Goal: Task Accomplishment & Management: Complete application form

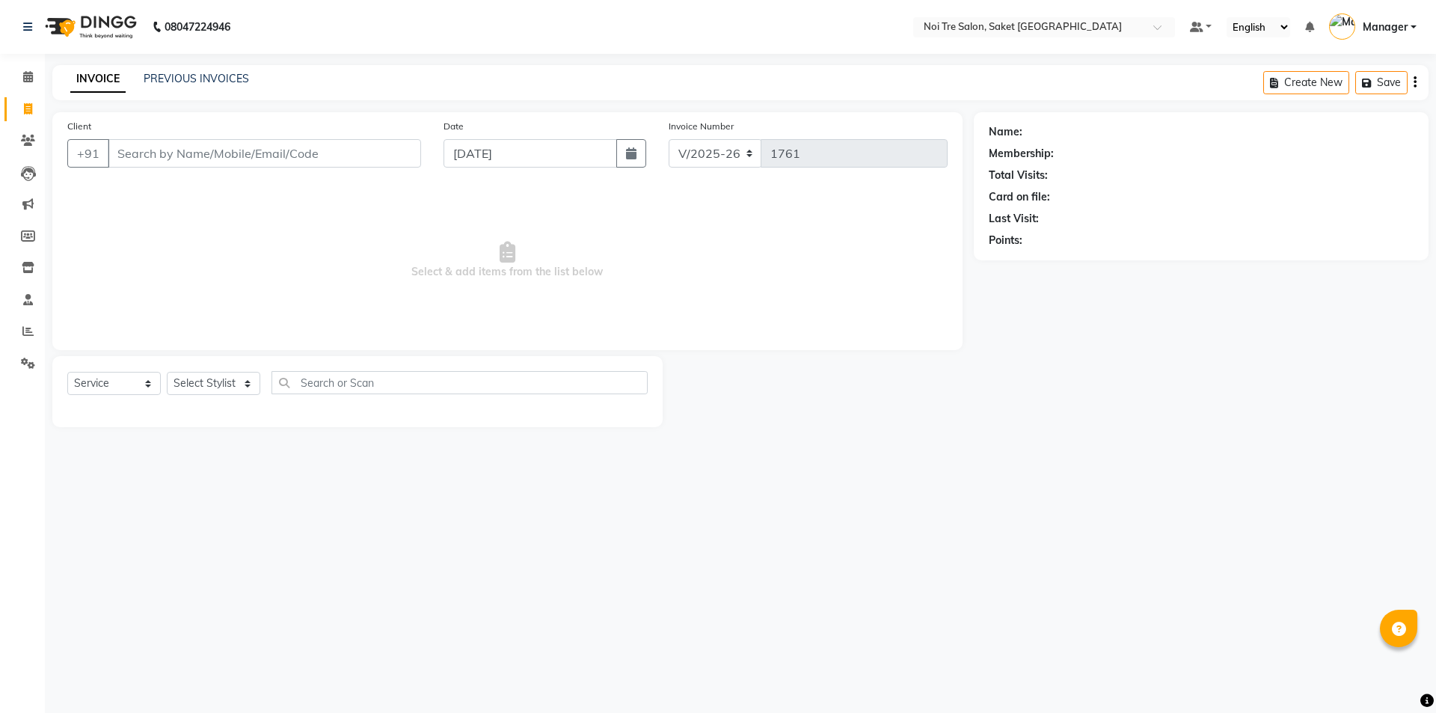
select select "4899"
select select "service"
click at [221, 372] on select "Select Stylist AMIT [PERSON_NAME] [PERSON_NAME] Manager [PERSON_NAME] [PERSON_N…" at bounding box center [213, 383] width 93 height 23
select select "57196"
click at [167, 372] on select "Select Stylist AMIT [PERSON_NAME] [PERSON_NAME] Manager [PERSON_NAME] [PERSON_N…" at bounding box center [213, 383] width 93 height 23
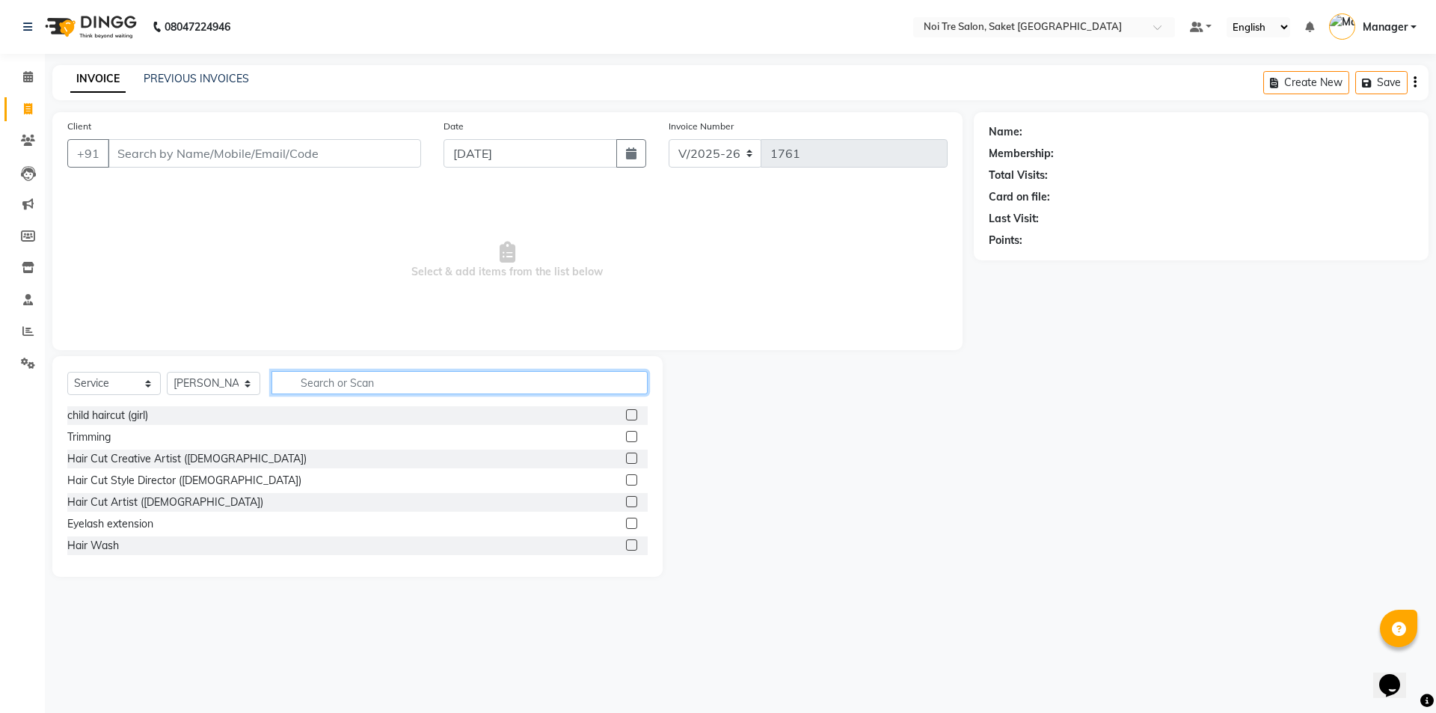
click at [319, 374] on input "text" at bounding box center [460, 382] width 376 height 23
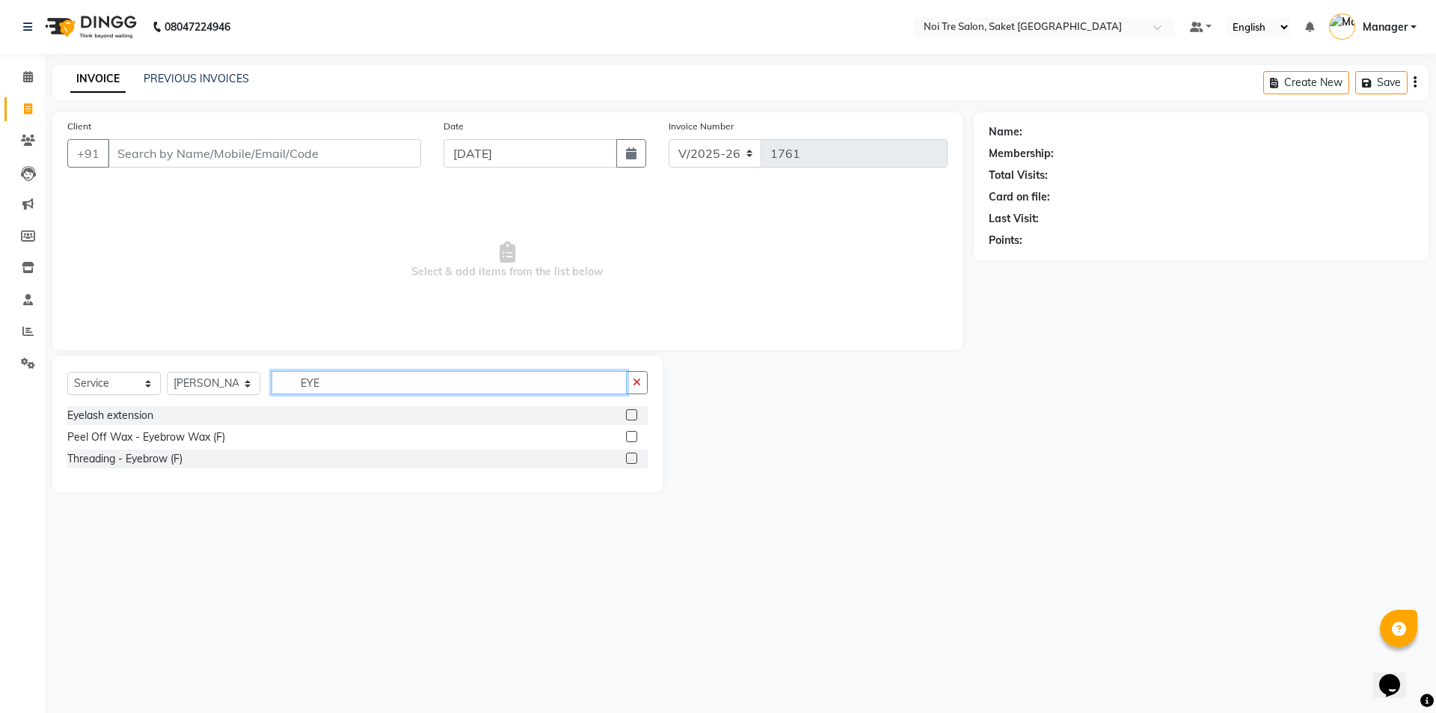
type input "EYE"
click at [629, 454] on label at bounding box center [631, 458] width 11 height 11
click at [629, 454] on input "checkbox" at bounding box center [631, 459] width 10 height 10
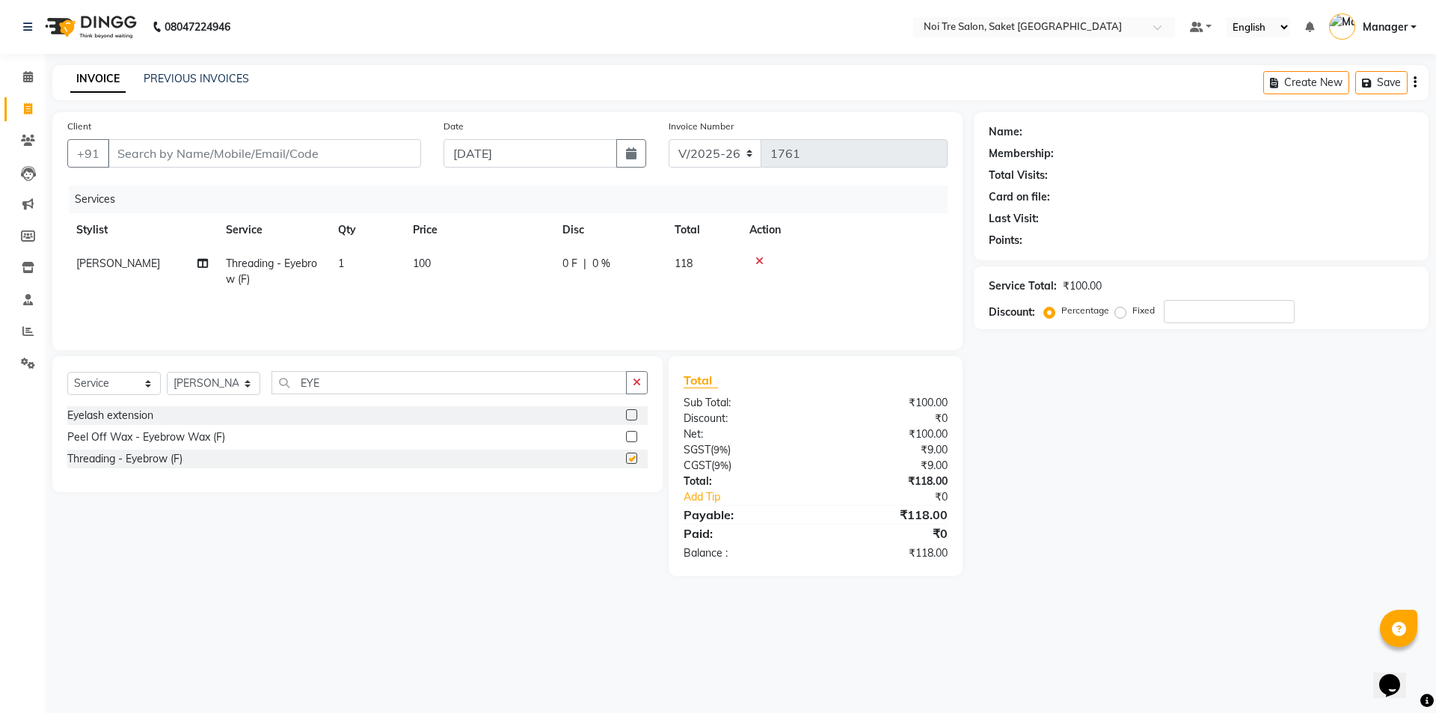
checkbox input "false"
click at [362, 177] on div "Client +91" at bounding box center [244, 148] width 376 height 61
click at [355, 162] on input "Client" at bounding box center [264, 153] width 313 height 28
type input "9"
type input "0"
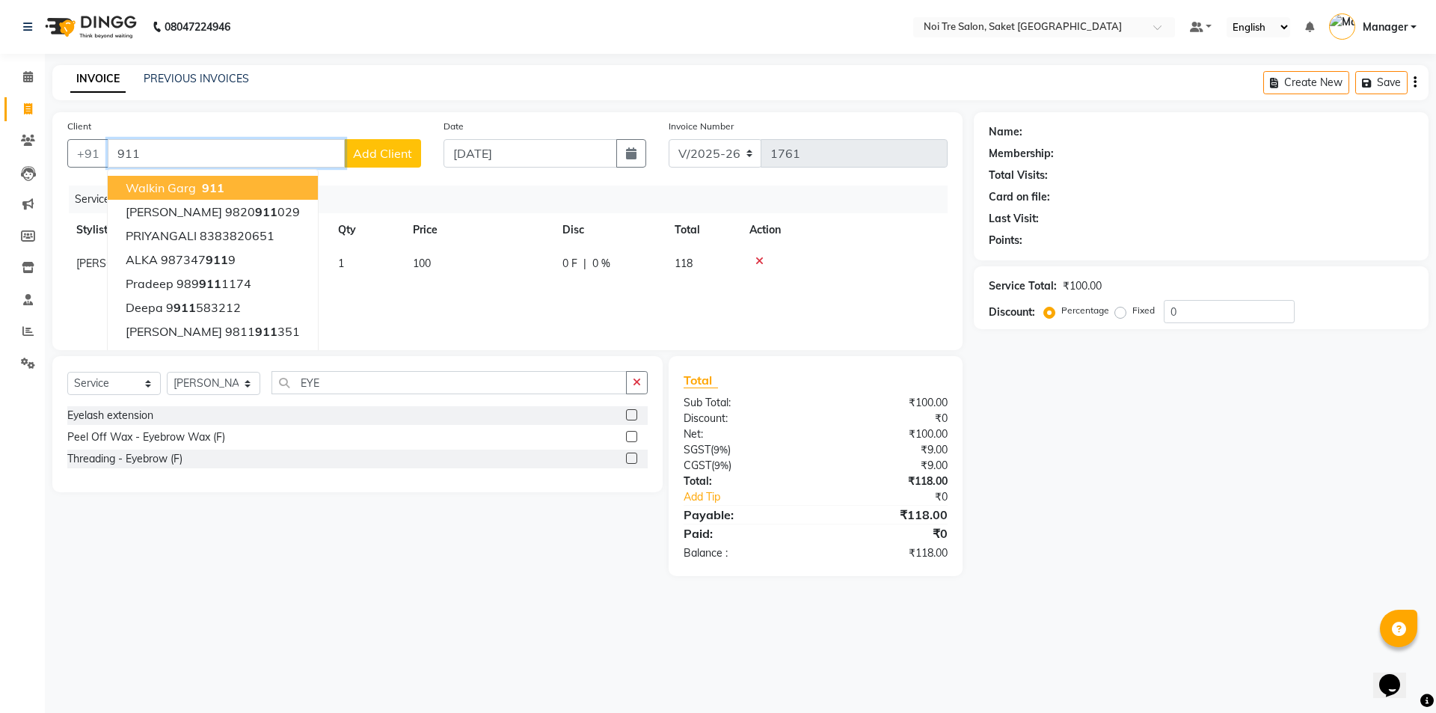
click at [224, 197] on button "Walkin Garg 911" at bounding box center [213, 188] width 210 height 24
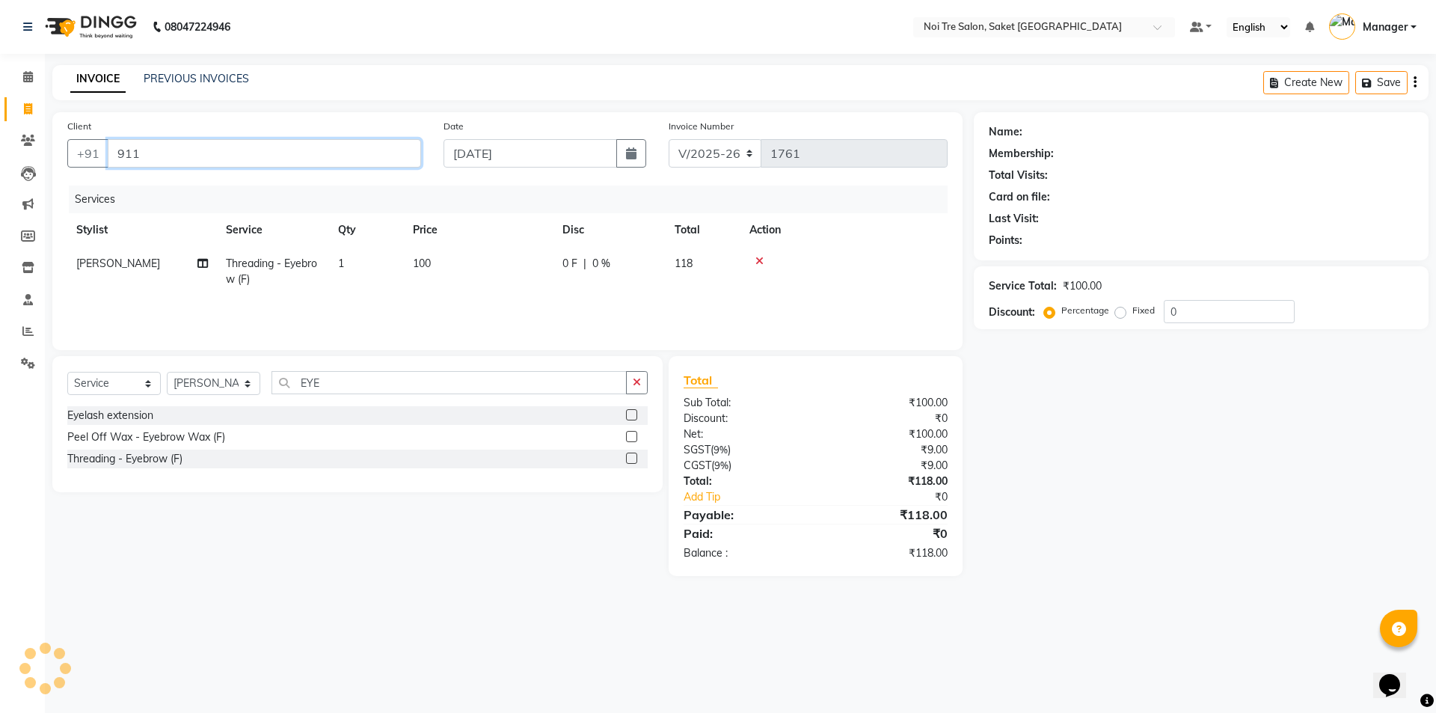
type input "911"
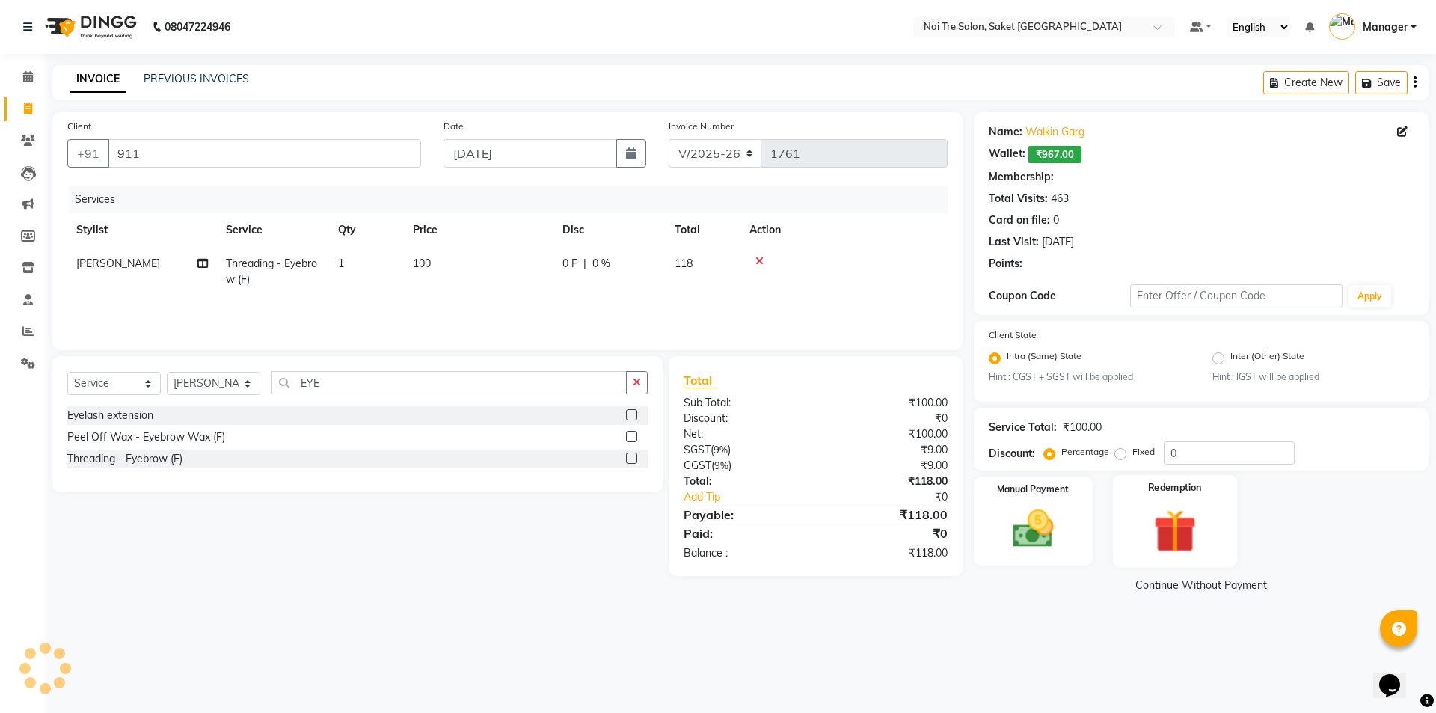
select select "1: Object"
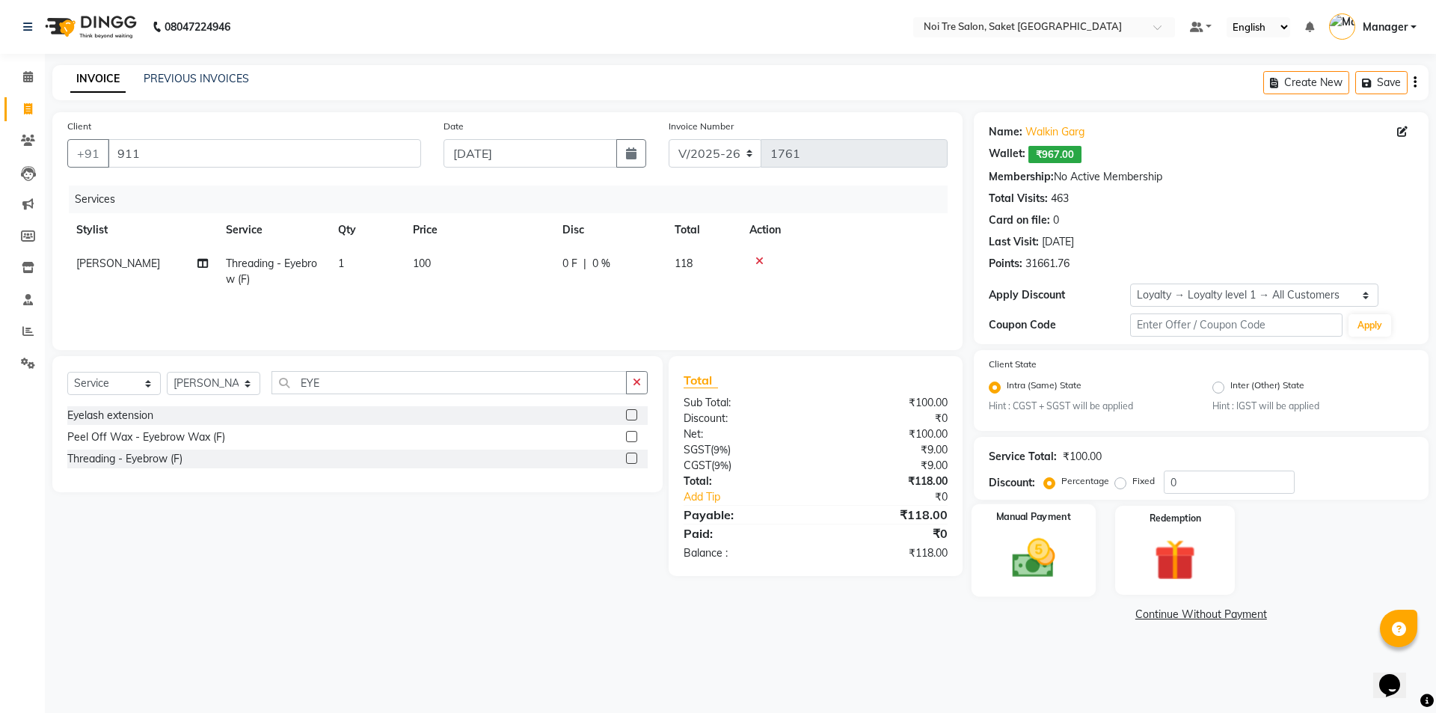
click at [1078, 536] on div "Manual Payment" at bounding box center [1033, 550] width 124 height 92
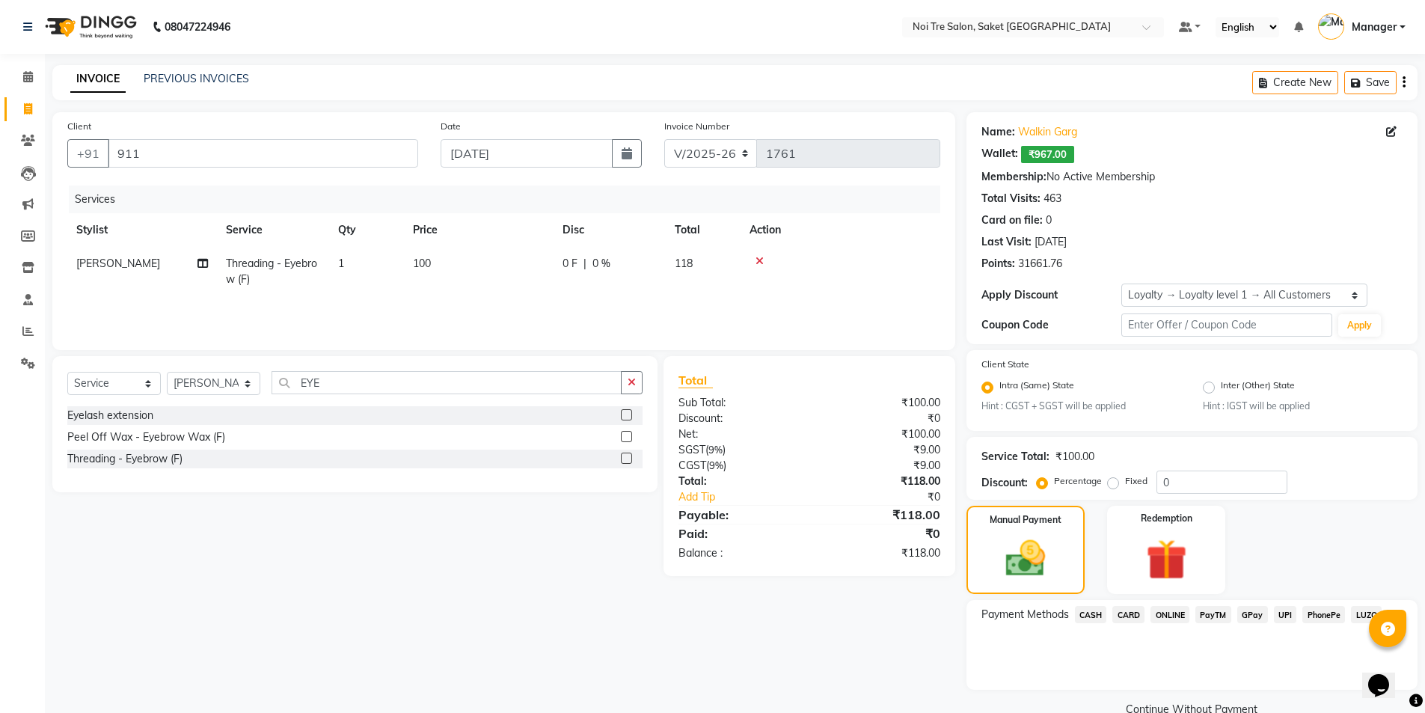
click at [1165, 612] on span "ONLINE" at bounding box center [1169, 614] width 39 height 17
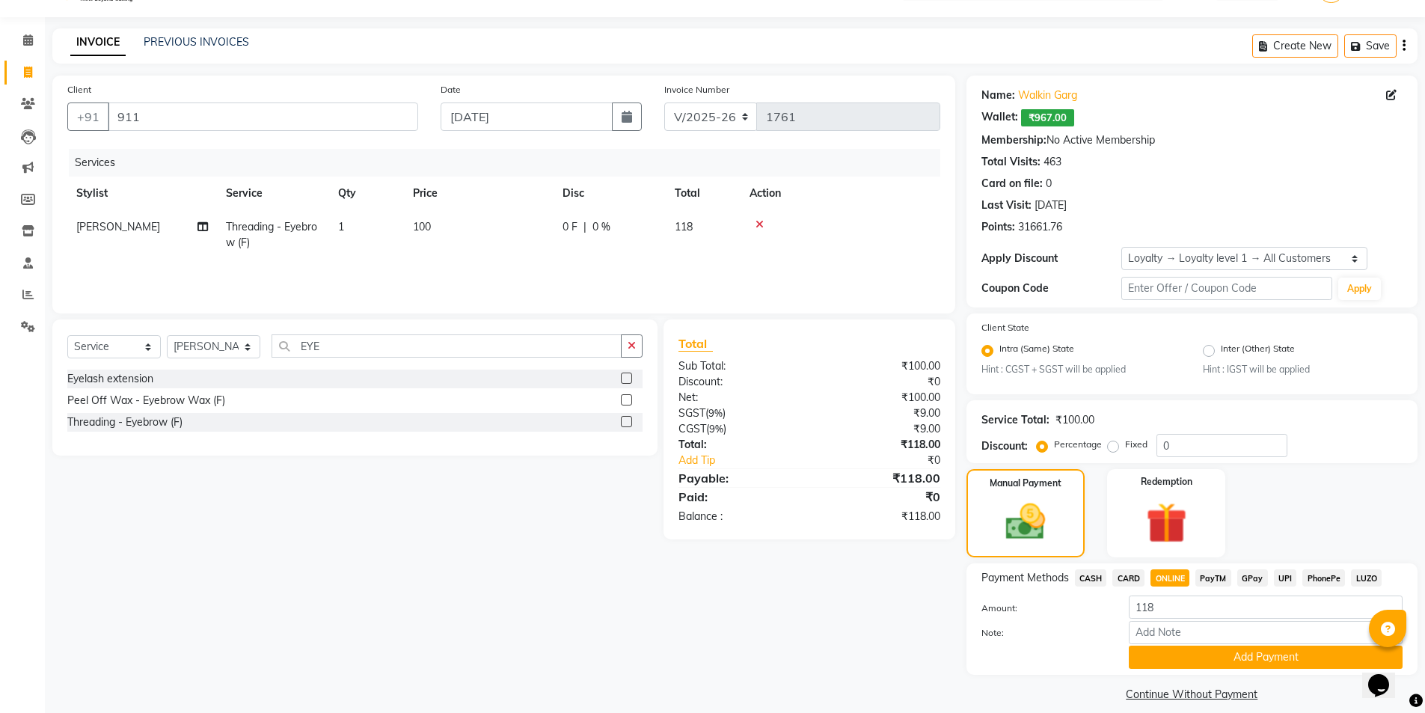
scroll to position [52, 0]
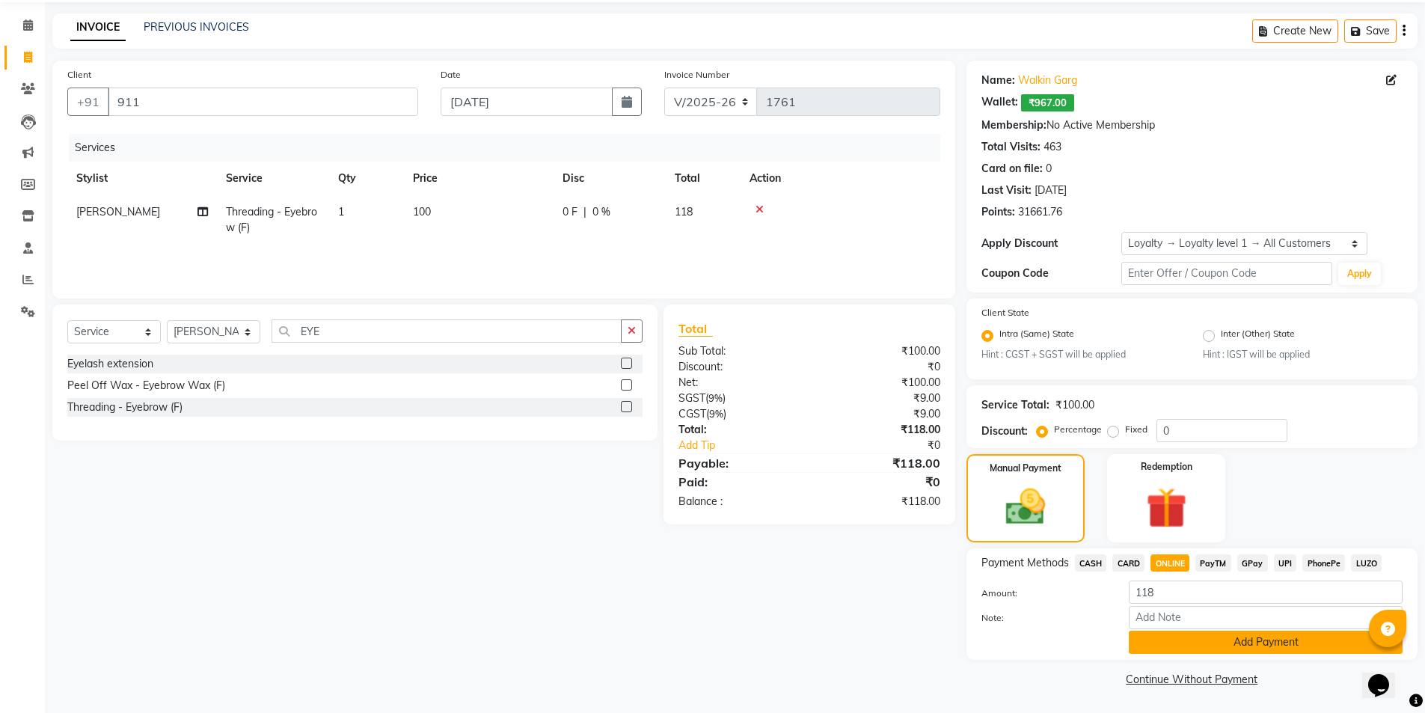
click at [1168, 646] on button "Add Payment" at bounding box center [1266, 642] width 274 height 23
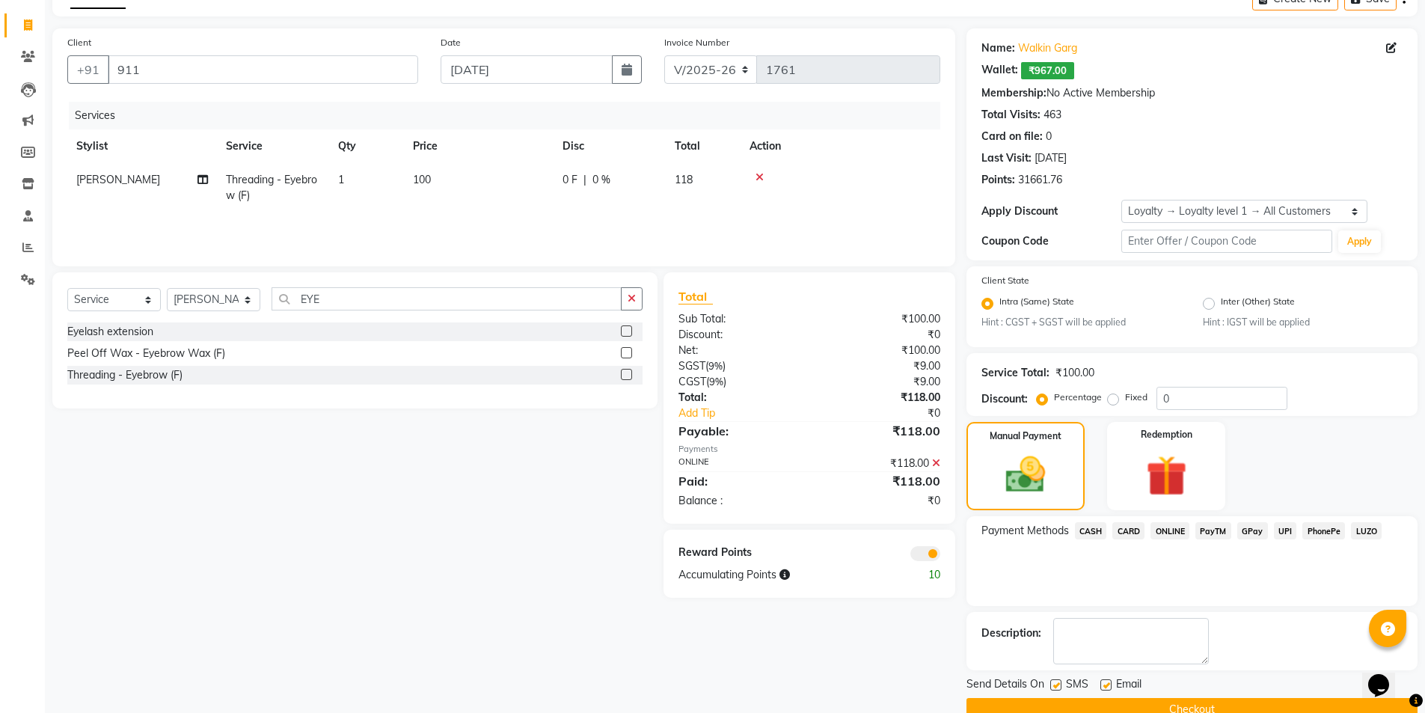
scroll to position [114, 0]
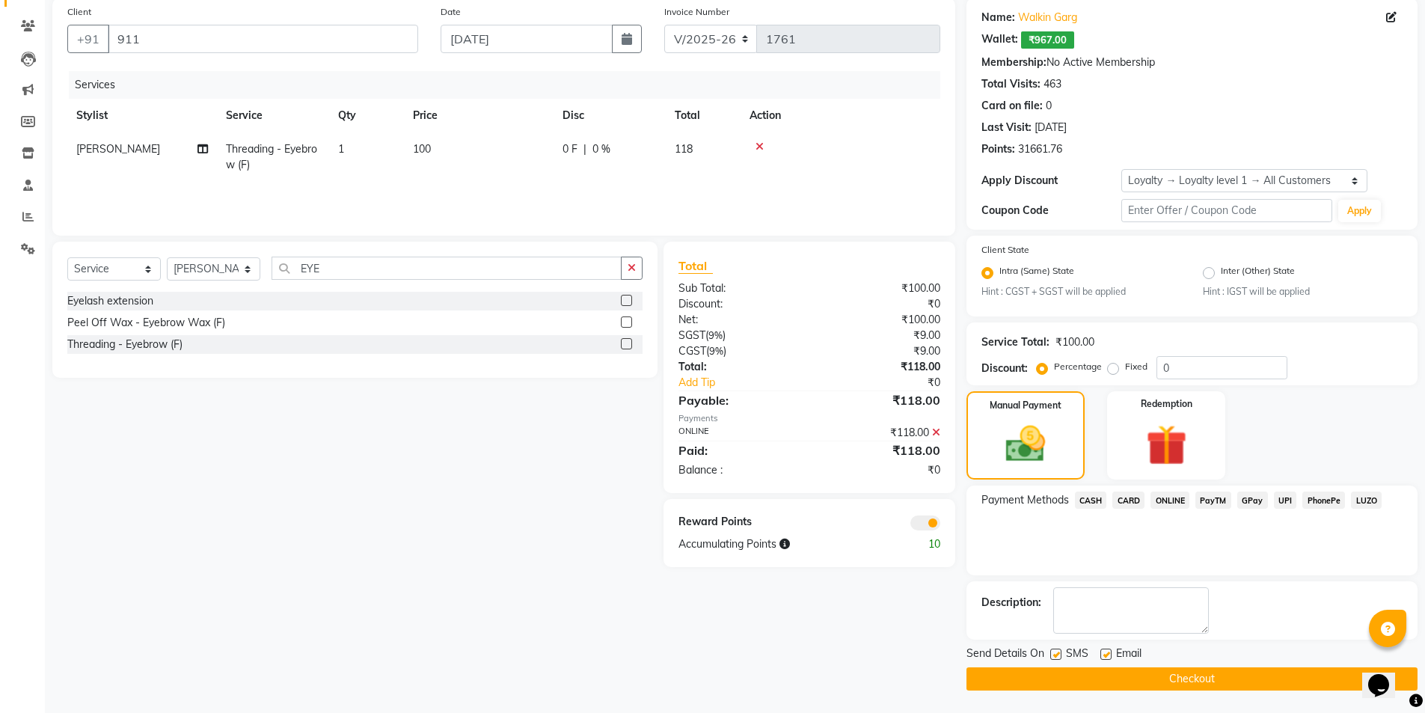
click at [1150, 677] on button "Checkout" at bounding box center [1191, 678] width 451 height 23
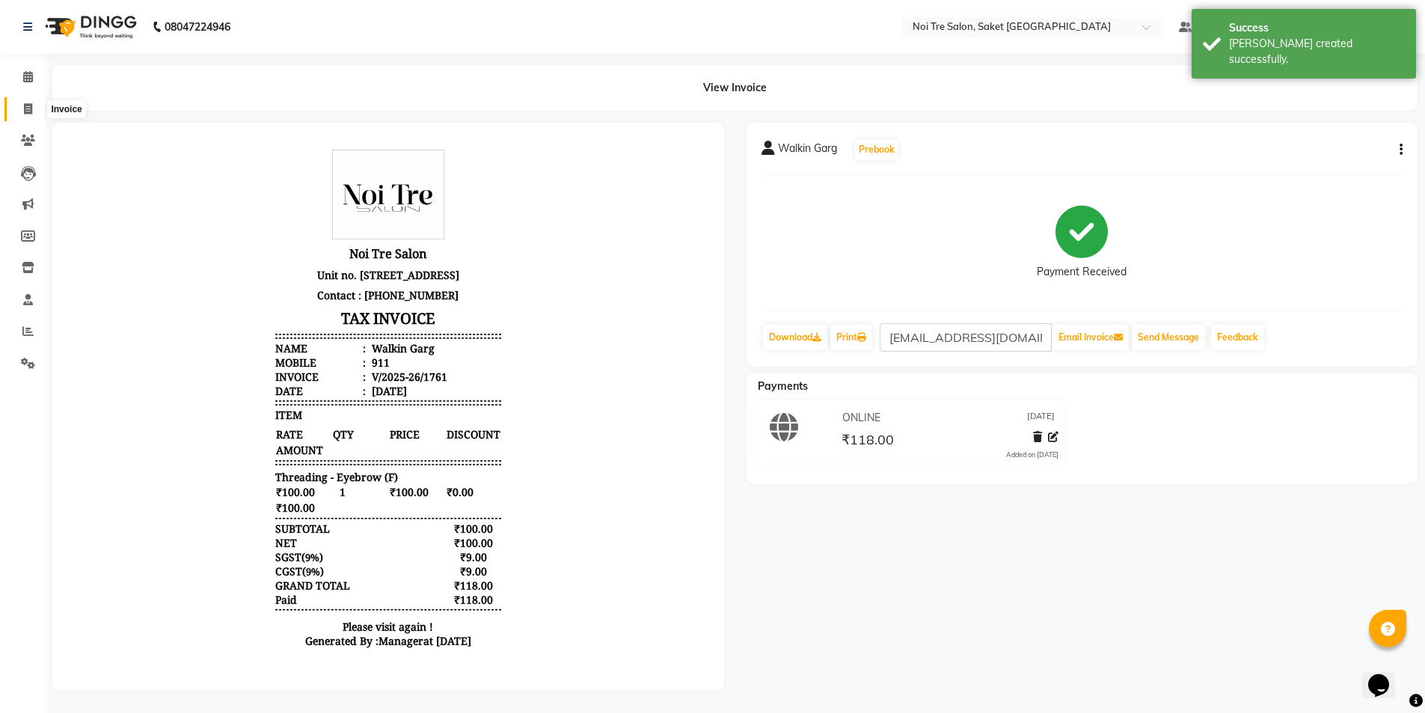
click at [34, 108] on span at bounding box center [28, 109] width 26 height 17
select select "4899"
select select "service"
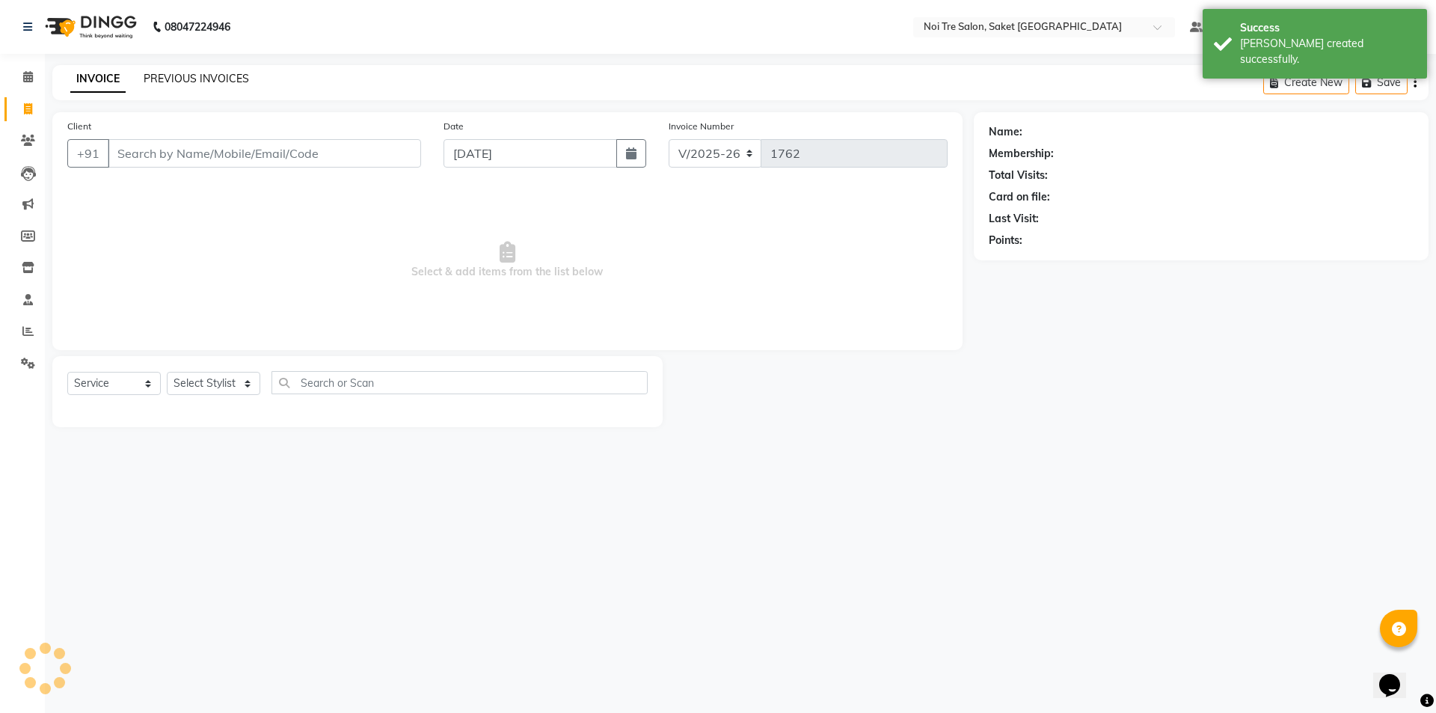
click at [197, 81] on link "PREVIOUS INVOICES" at bounding box center [196, 78] width 105 height 13
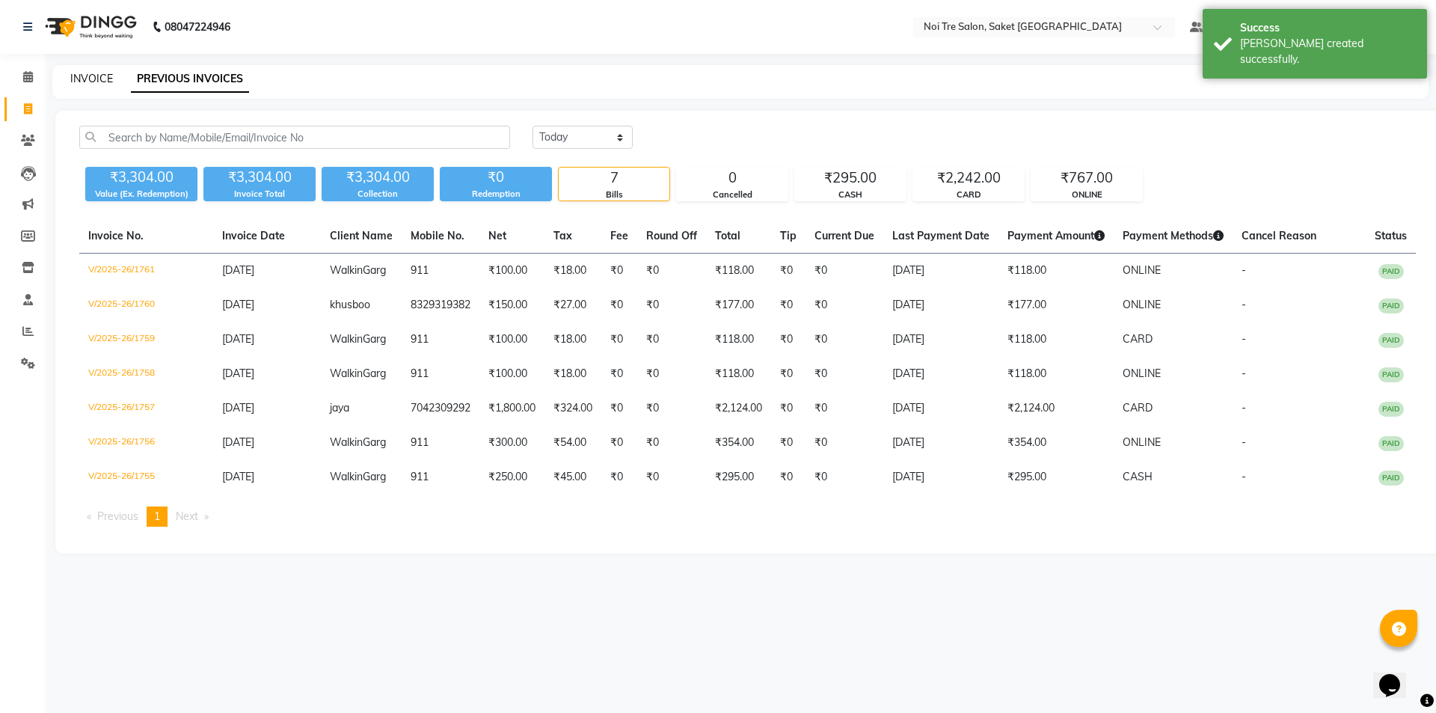
click at [97, 76] on link "INVOICE" at bounding box center [91, 78] width 43 height 13
select select "4899"
select select "service"
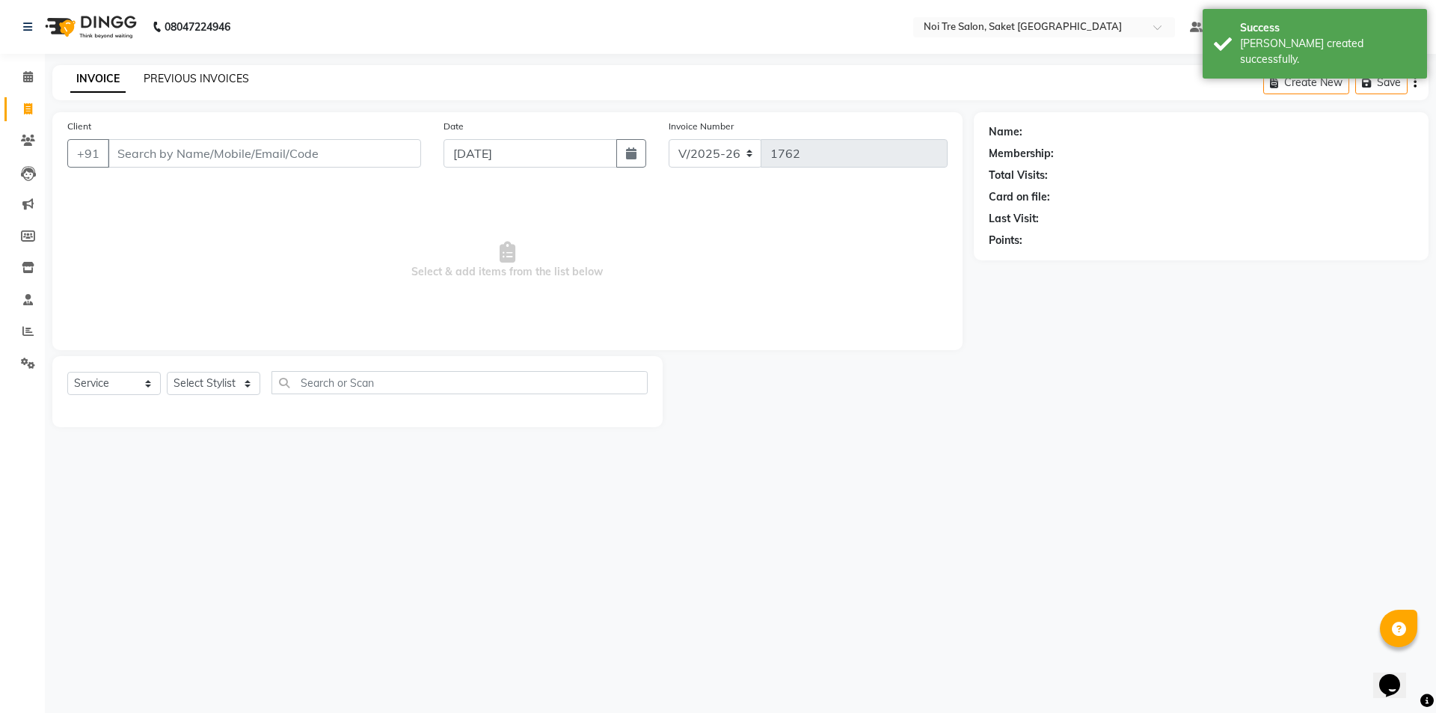
click at [160, 79] on link "PREVIOUS INVOICES" at bounding box center [196, 78] width 105 height 13
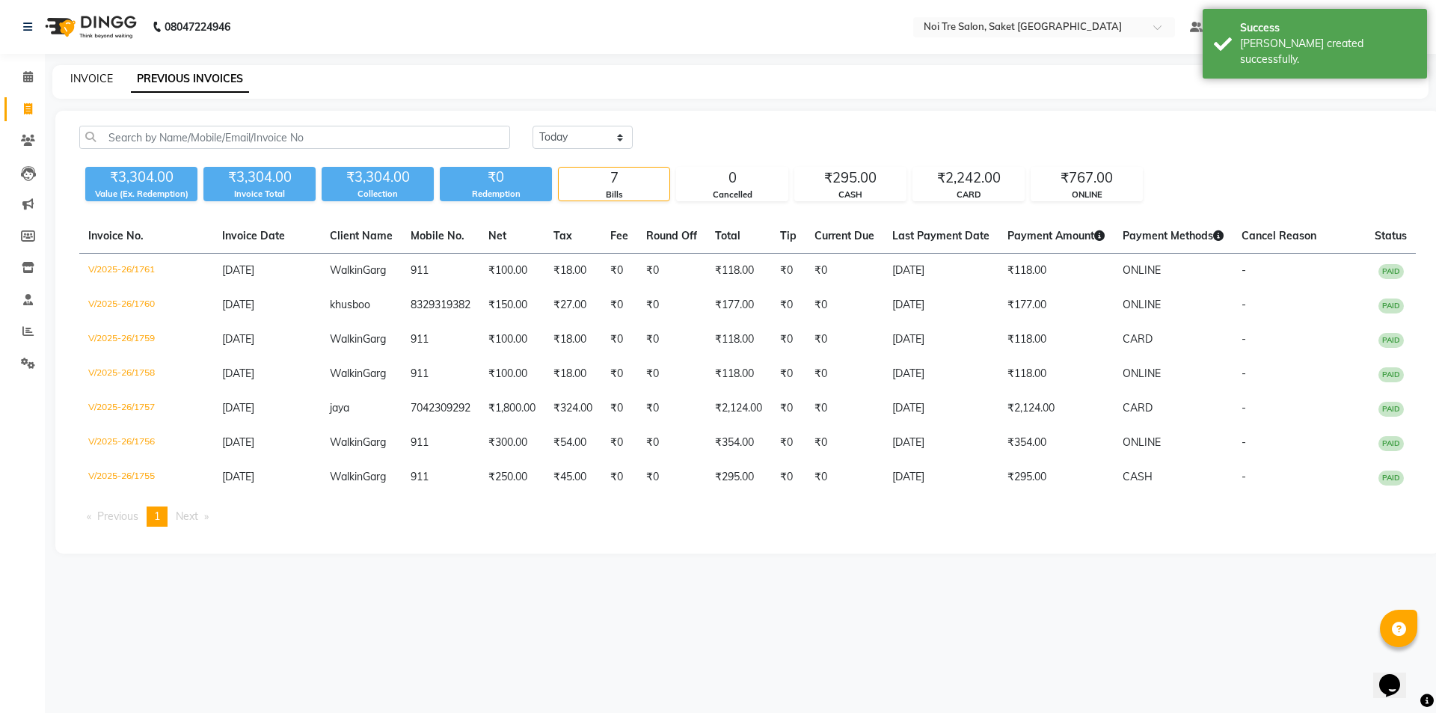
click at [94, 76] on link "INVOICE" at bounding box center [91, 78] width 43 height 13
select select "service"
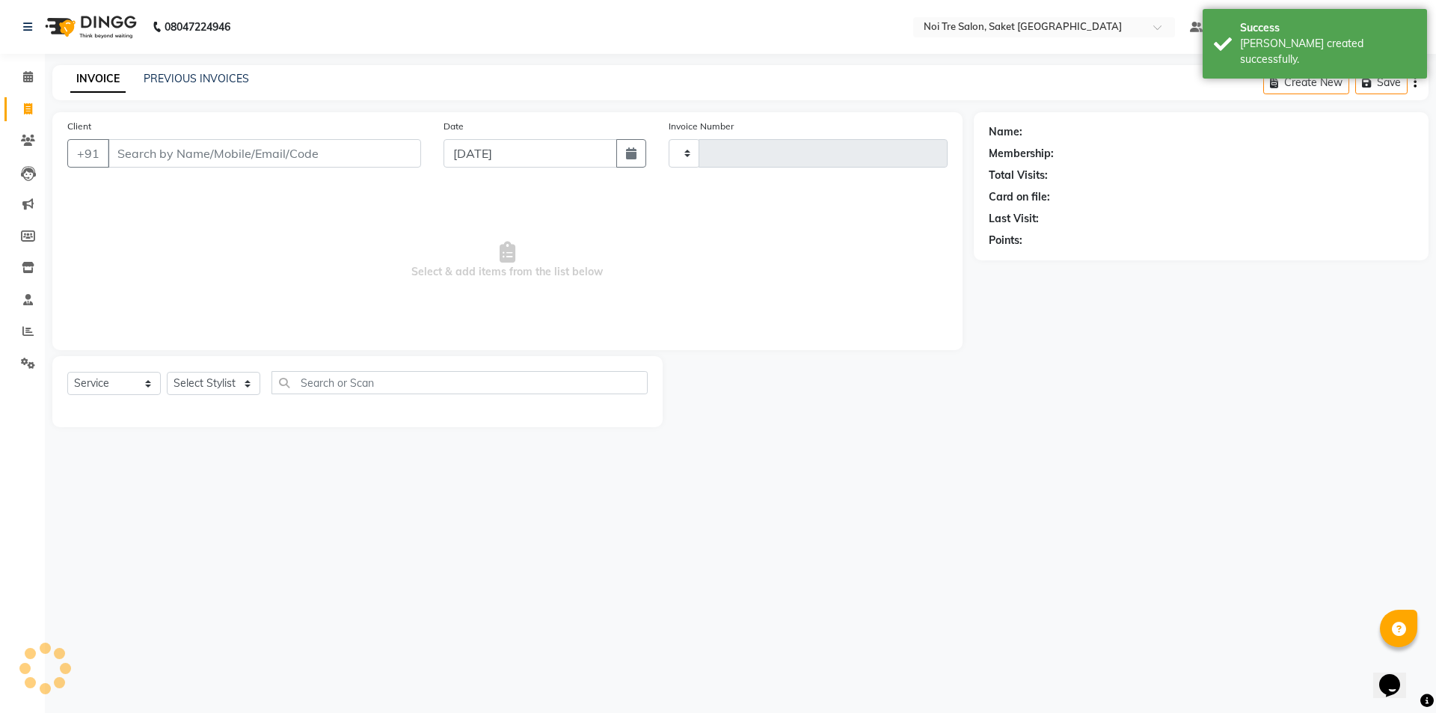
type input "1762"
select select "4899"
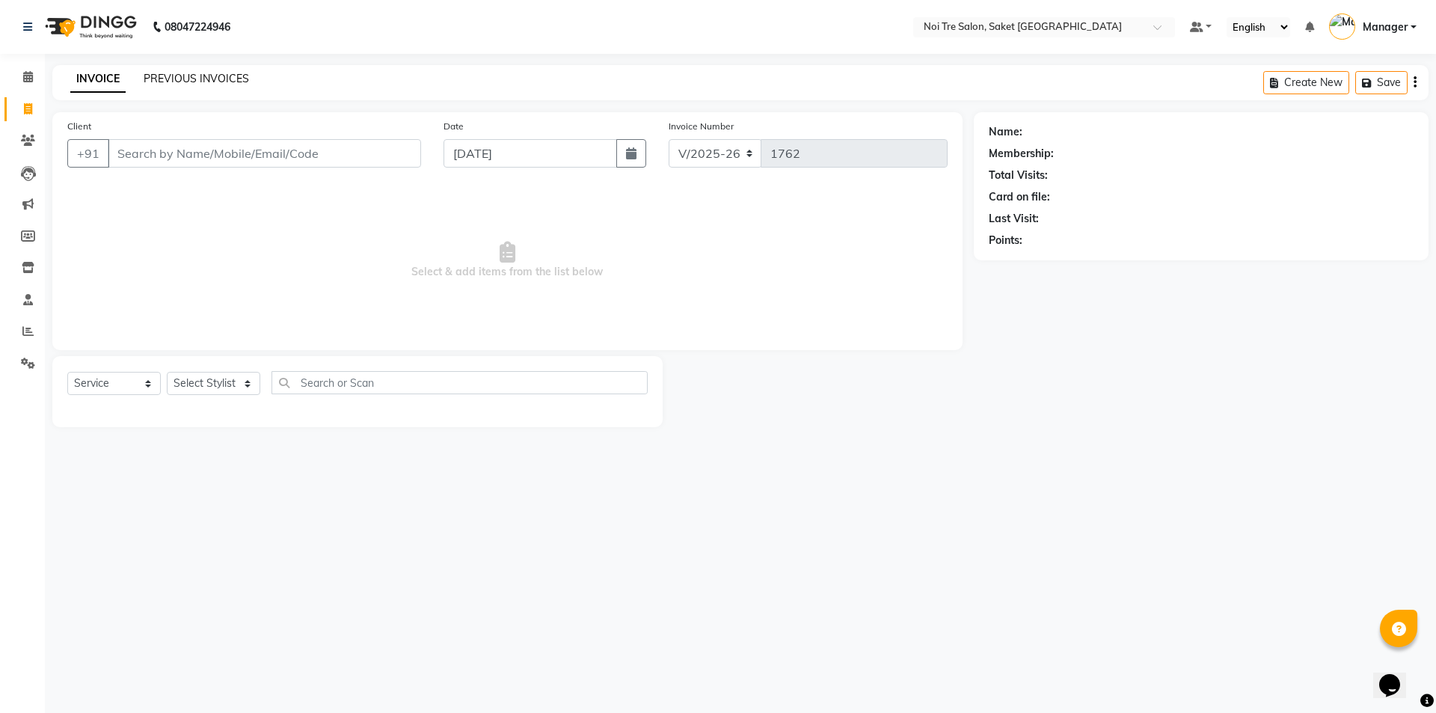
click at [200, 84] on link "PREVIOUS INVOICES" at bounding box center [196, 78] width 105 height 13
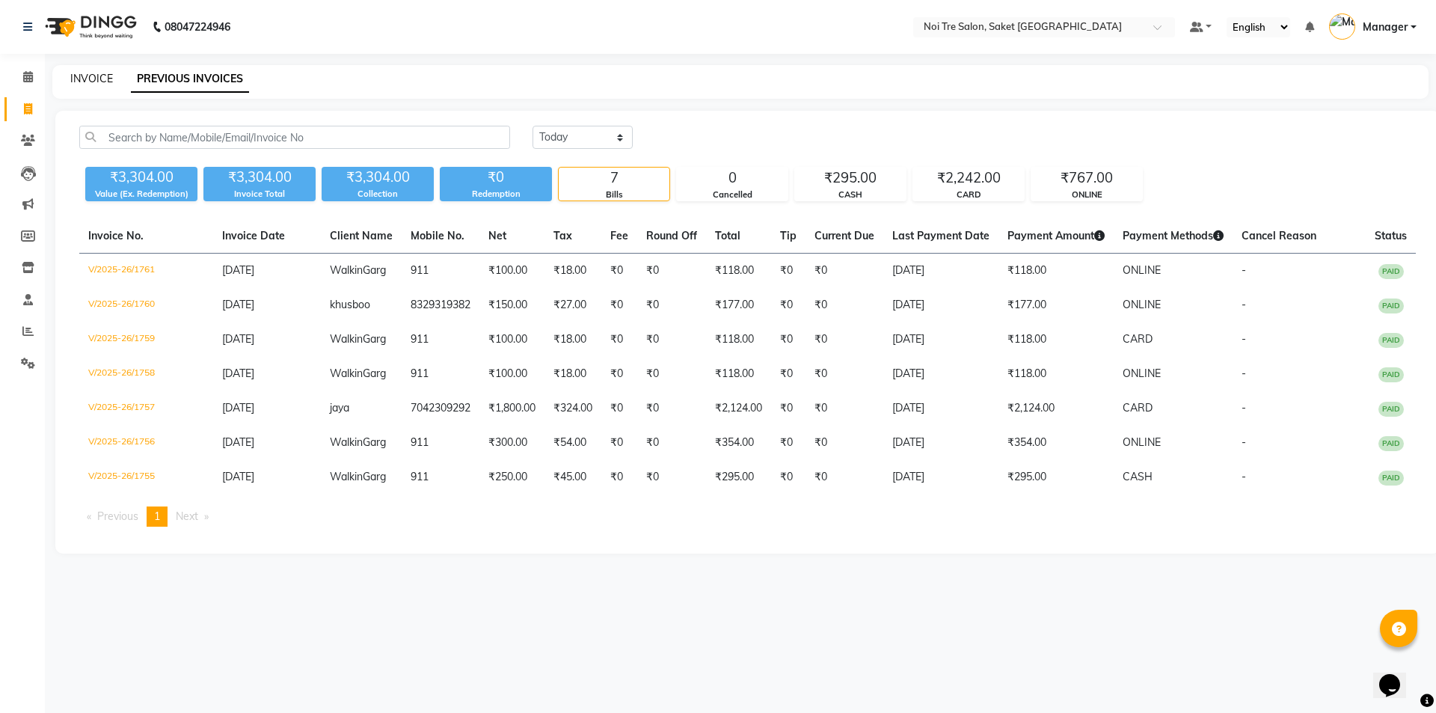
click at [104, 76] on link "INVOICE" at bounding box center [91, 78] width 43 height 13
select select "service"
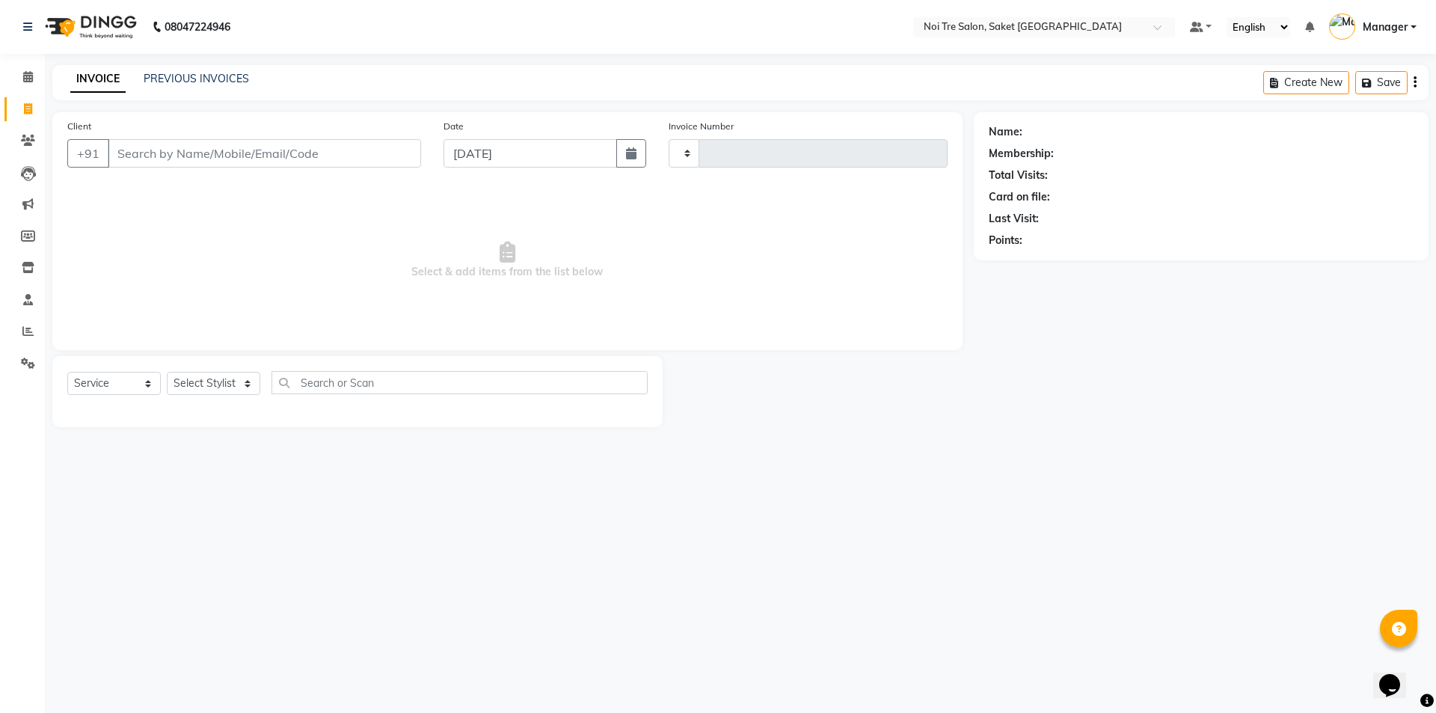
type input "1762"
select select "4899"
click at [180, 75] on link "PREVIOUS INVOICES" at bounding box center [196, 78] width 105 height 13
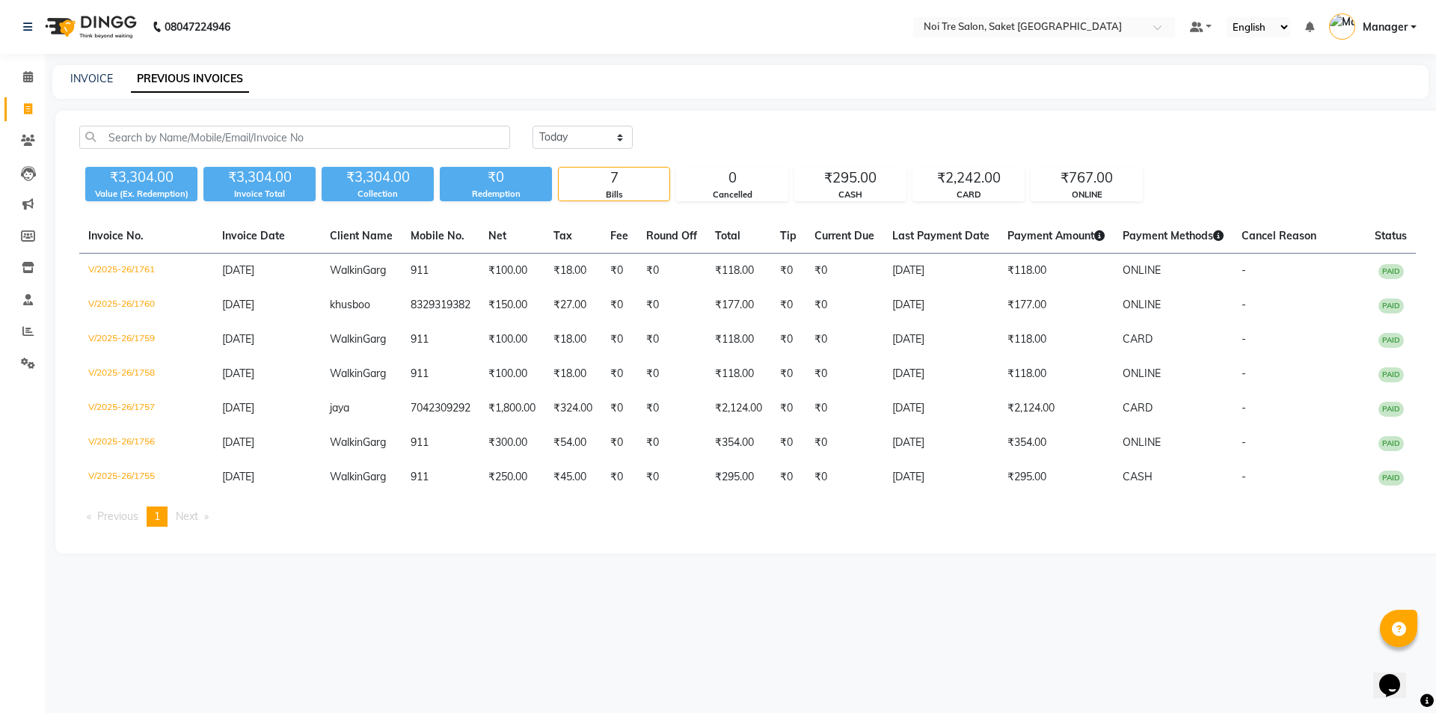
click at [659, 615] on div "08047224946 Select Location × Noi Tre Salon, Saket [GEOGRAPHIC_DATA] Default Pa…" at bounding box center [718, 356] width 1436 height 713
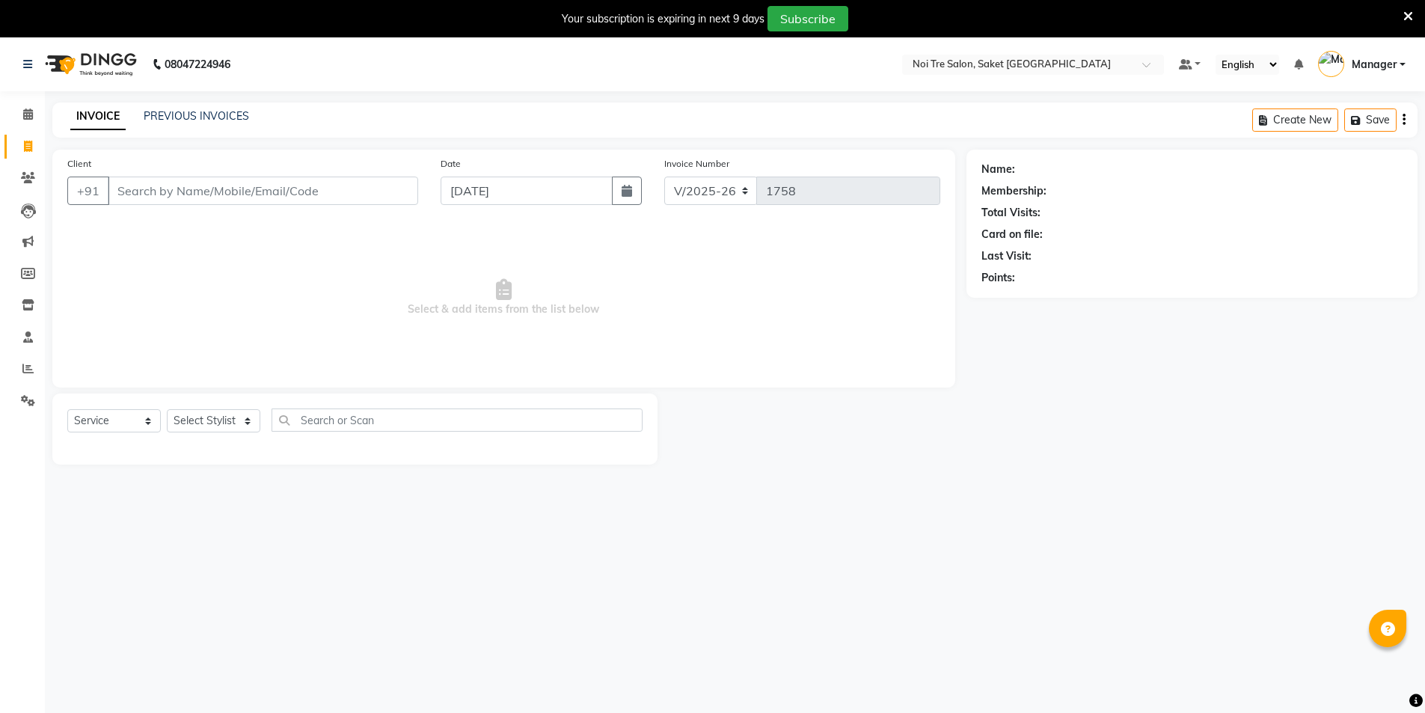
select select "4899"
select select "service"
